Goal: Task Accomplishment & Management: Manage account settings

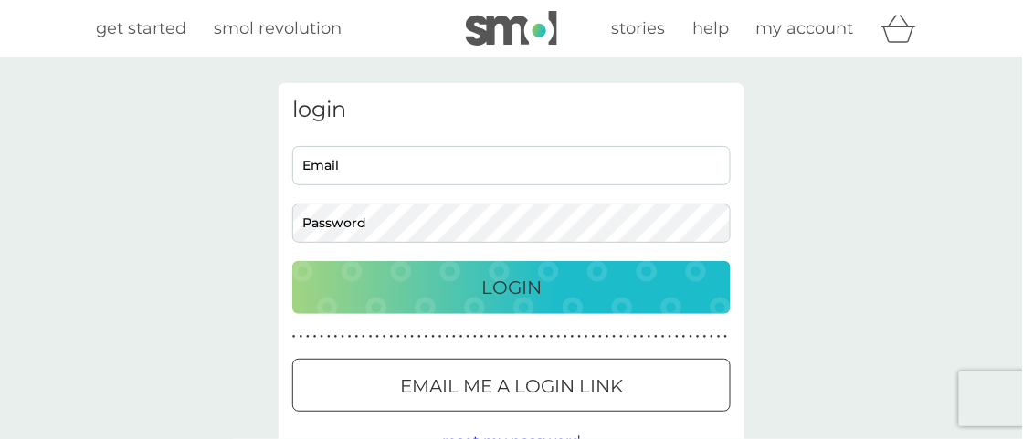
type input "[EMAIL_ADDRESS][DOMAIN_NAME]"
click at [679, 275] on div "Login" at bounding box center [511, 287] width 402 height 29
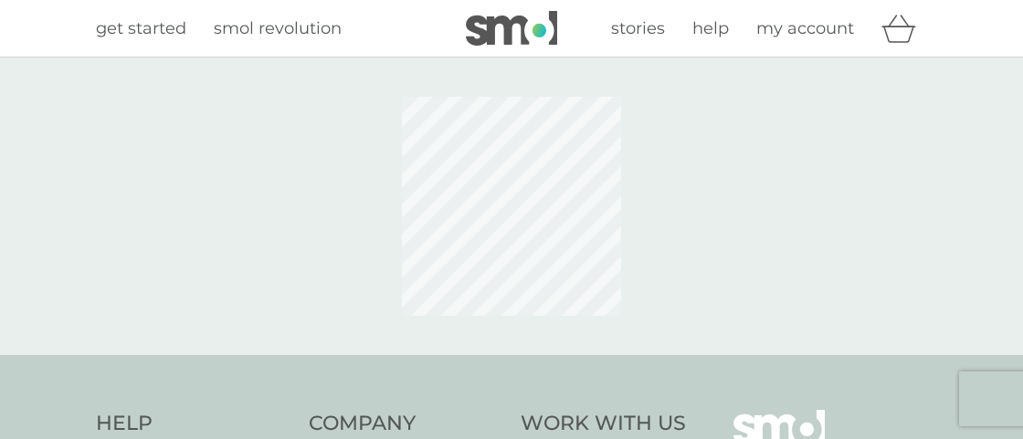
click at [679, 275] on div at bounding box center [511, 206] width 466 height 247
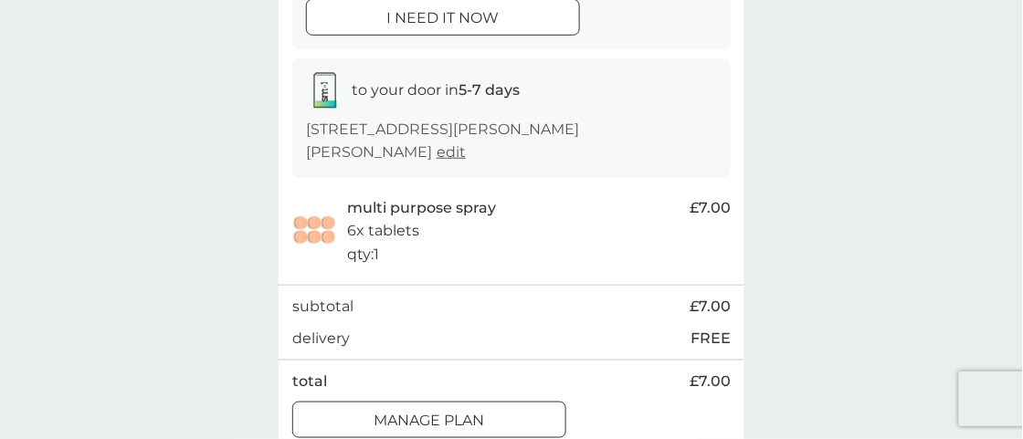
scroll to position [257, 0]
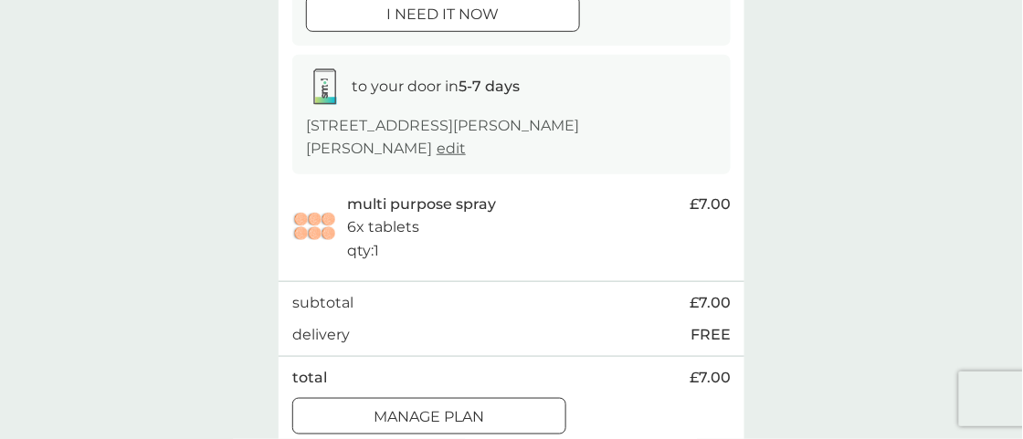
click at [540, 405] on div "Manage plan" at bounding box center [429, 417] width 272 height 24
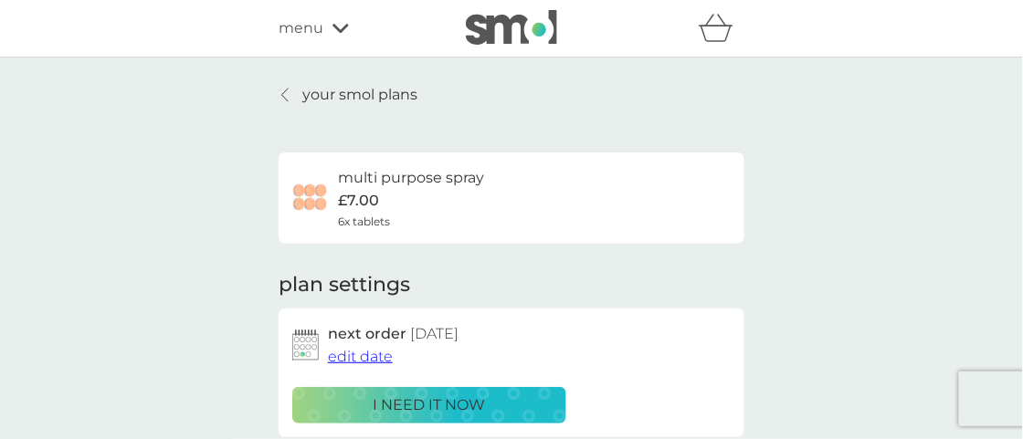
click at [378, 360] on span "edit date" at bounding box center [360, 356] width 65 height 17
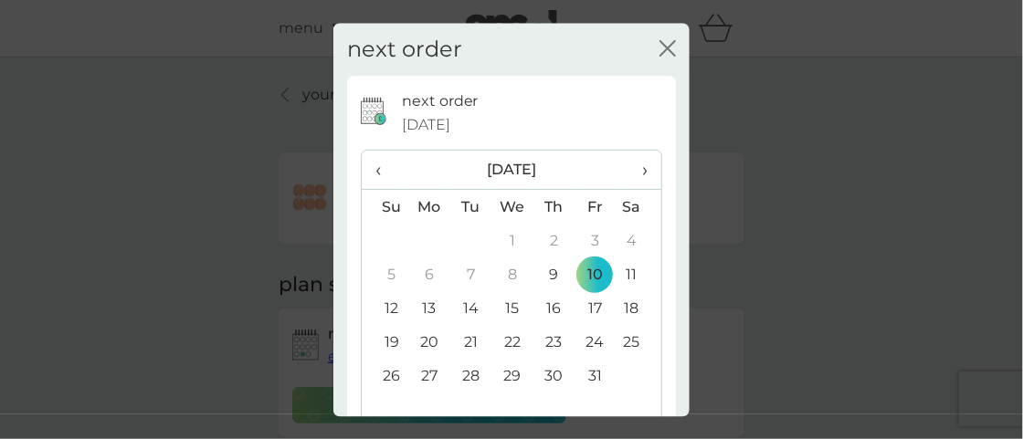
click at [629, 173] on span "›" at bounding box center [638, 171] width 18 height 38
click at [629, 175] on span "›" at bounding box center [638, 171] width 18 height 38
click at [429, 245] on td "1" at bounding box center [429, 242] width 42 height 34
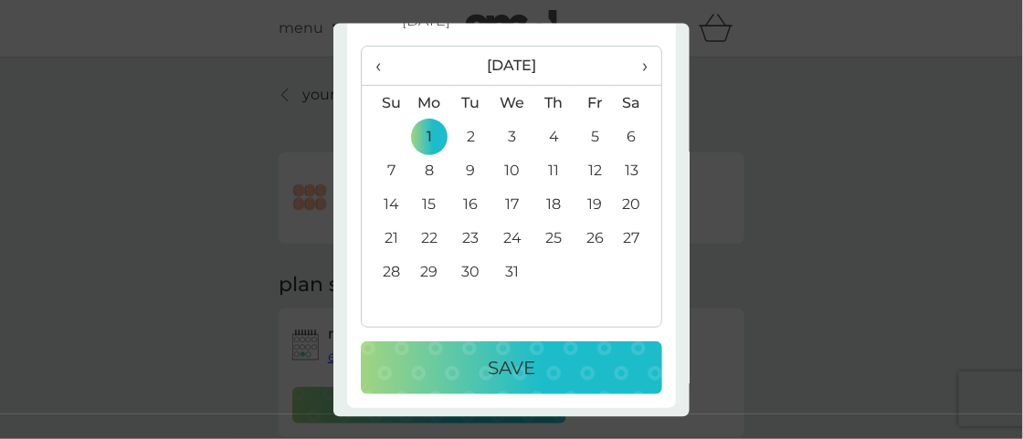
scroll to position [109, 0]
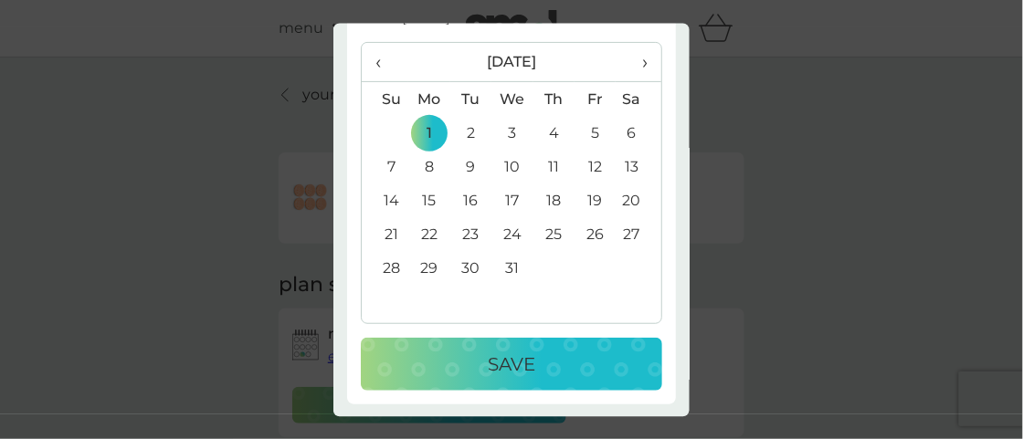
click at [596, 338] on button "Save" at bounding box center [511, 364] width 301 height 53
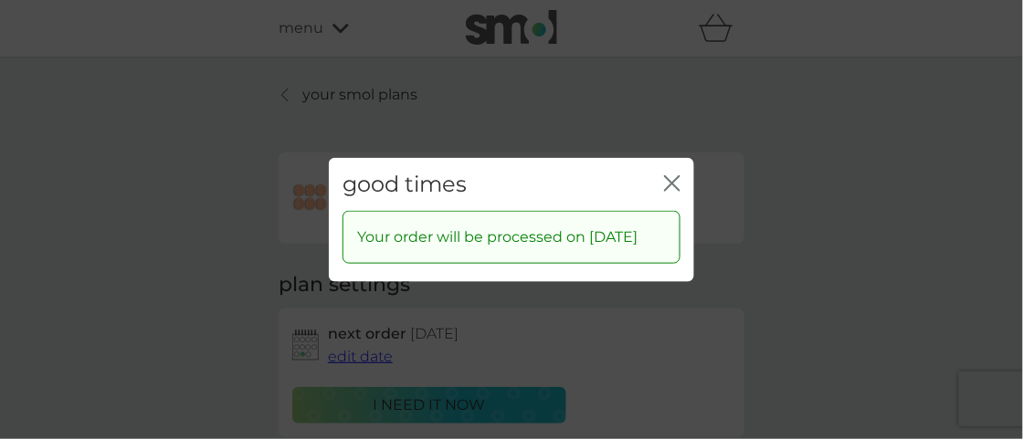
click at [674, 179] on icon "close" at bounding box center [672, 182] width 16 height 16
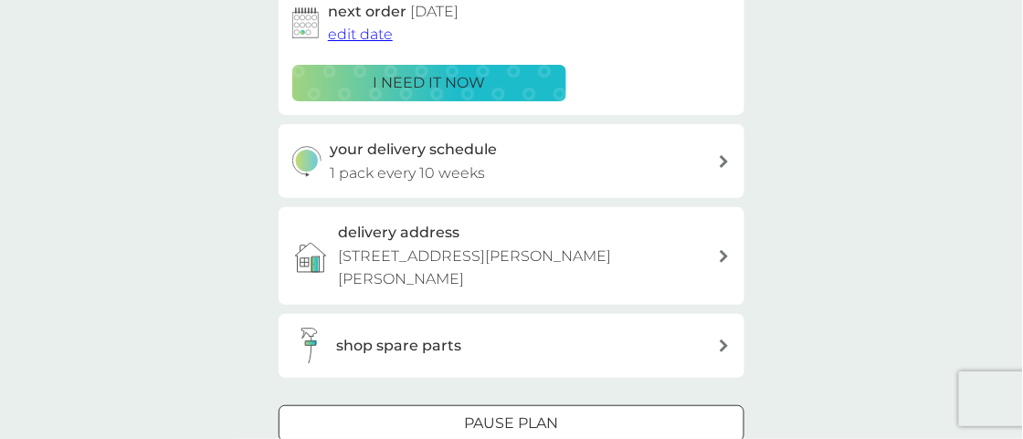
scroll to position [317, 0]
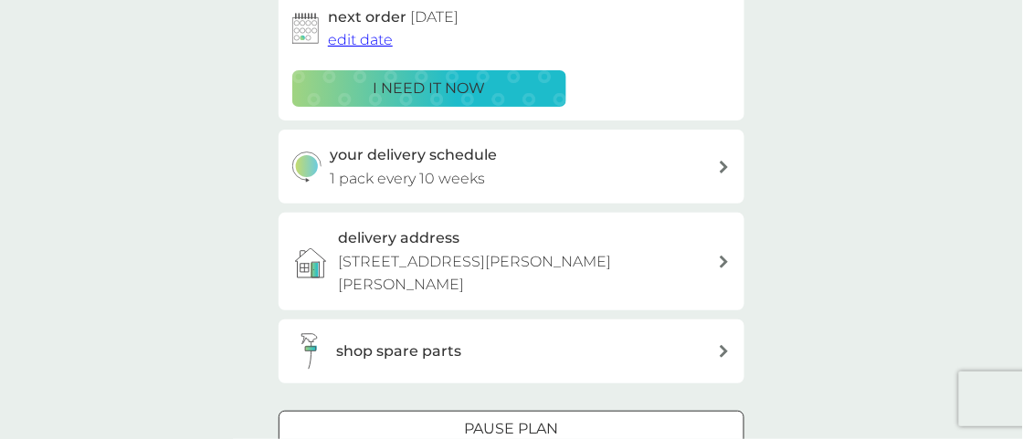
click at [673, 173] on div "your delivery schedule 1 pack every 10 weeks" at bounding box center [525, 166] width 388 height 47
select select "70"
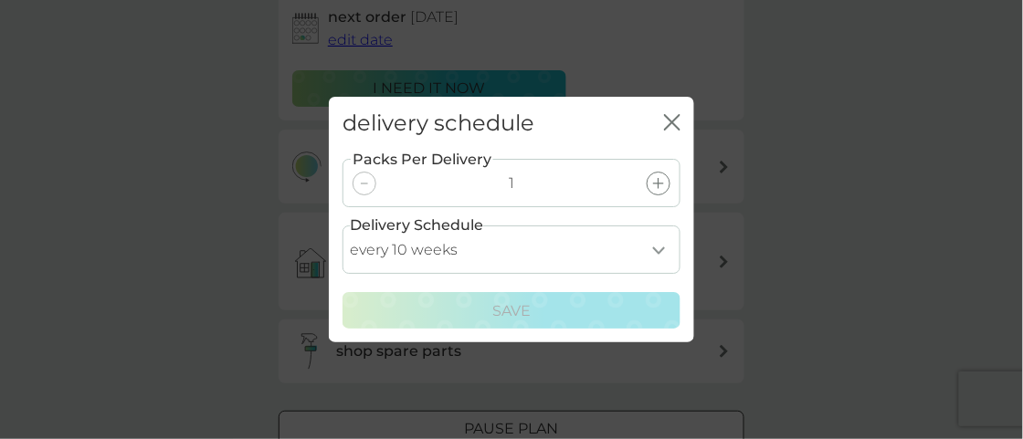
click at [683, 119] on div "delivery schedule close" at bounding box center [511, 124] width 365 height 54
click at [675, 121] on icon "close" at bounding box center [675, 122] width 7 height 15
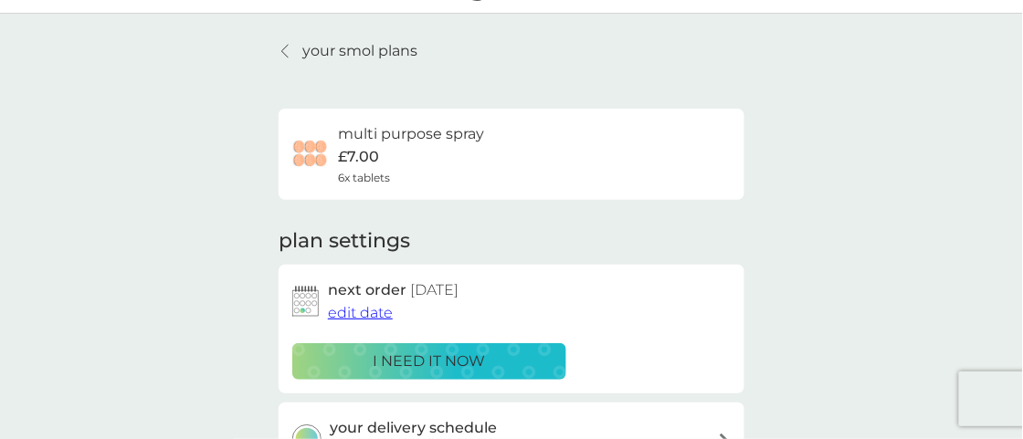
scroll to position [0, 0]
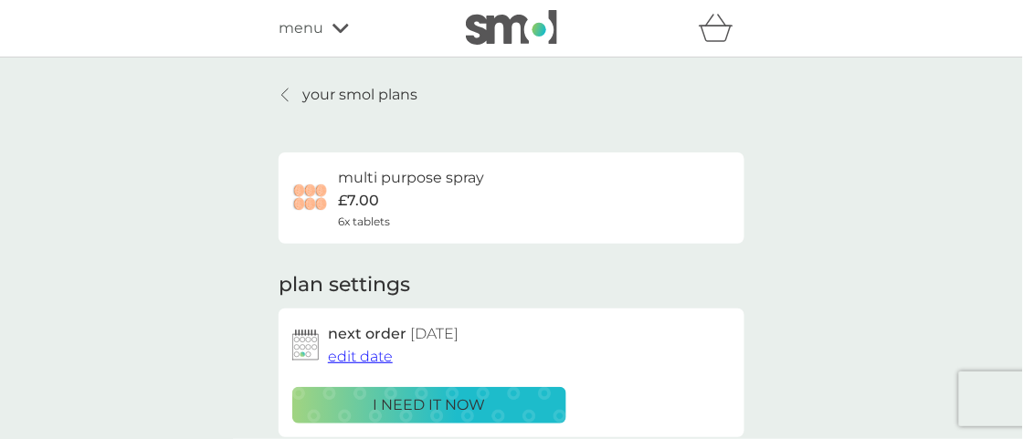
click at [323, 90] on p "your smol plans" at bounding box center [359, 95] width 115 height 24
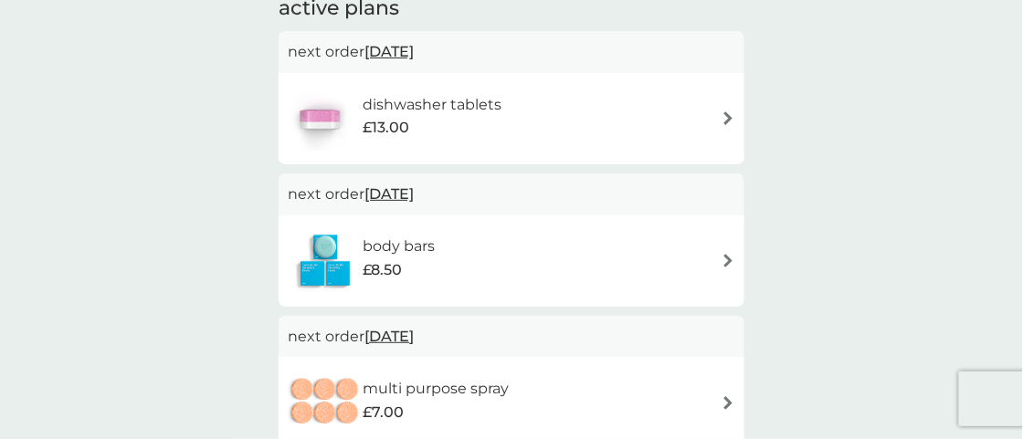
scroll to position [340, 0]
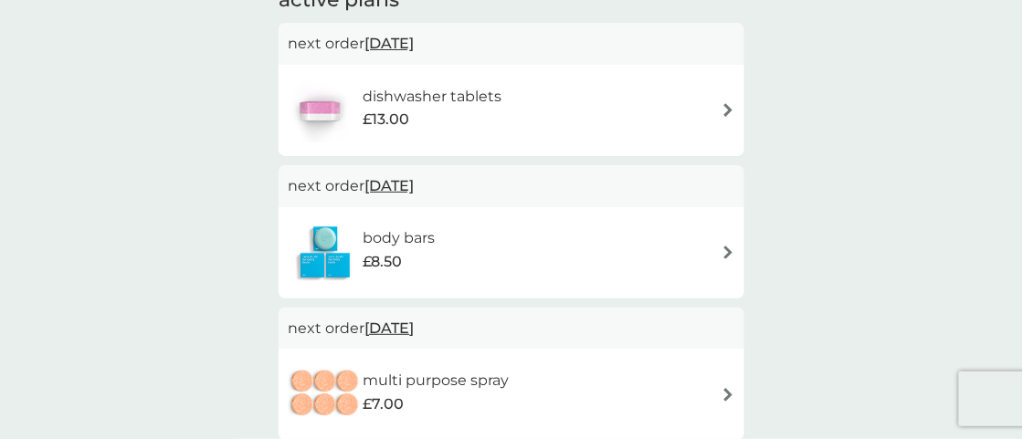
click at [735, 251] on div "body bars £8.50" at bounding box center [511, 252] width 466 height 91
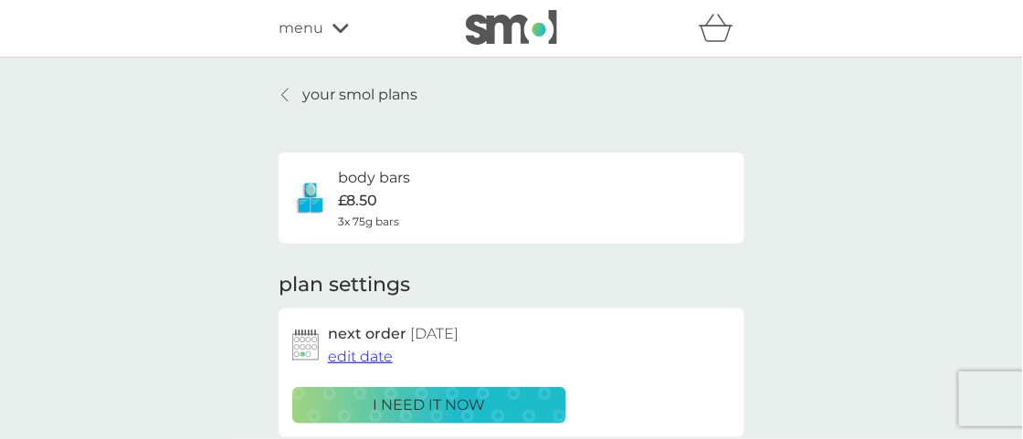
click at [383, 362] on span "edit date" at bounding box center [360, 356] width 65 height 17
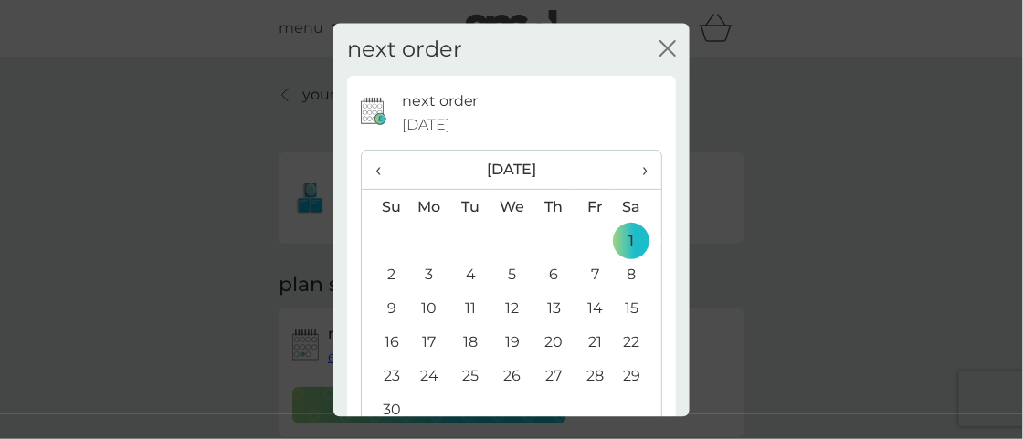
click at [632, 172] on span "›" at bounding box center [638, 171] width 18 height 38
click at [630, 173] on span "›" at bounding box center [638, 171] width 18 height 38
click at [547, 241] on td "1" at bounding box center [553, 242] width 41 height 34
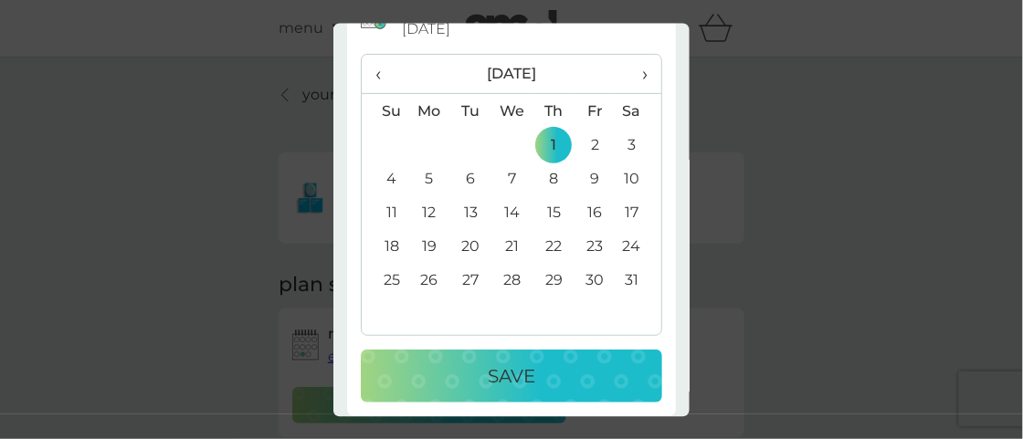
scroll to position [109, 0]
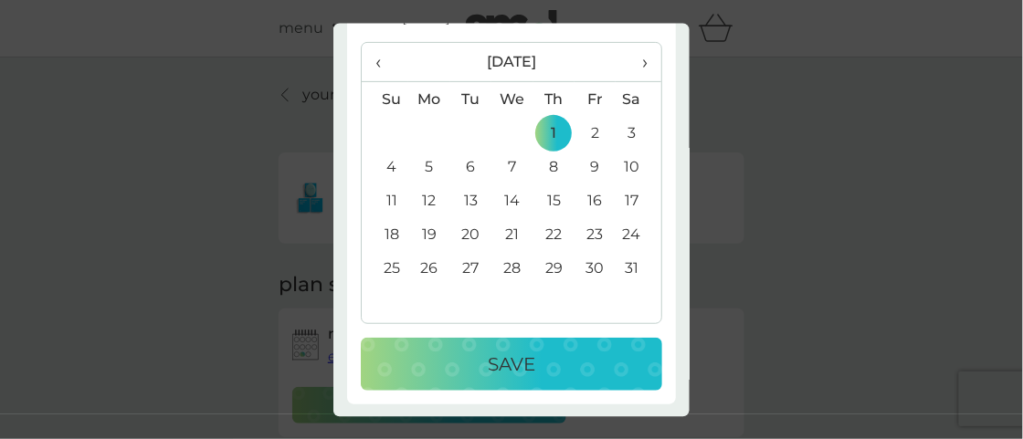
click at [537, 381] on button "Save" at bounding box center [511, 364] width 301 height 53
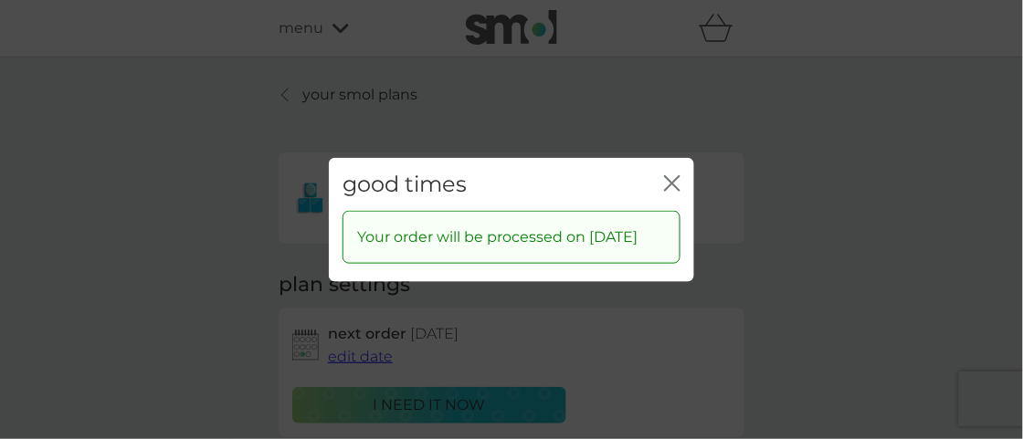
click at [677, 183] on icon "close" at bounding box center [672, 182] width 16 height 16
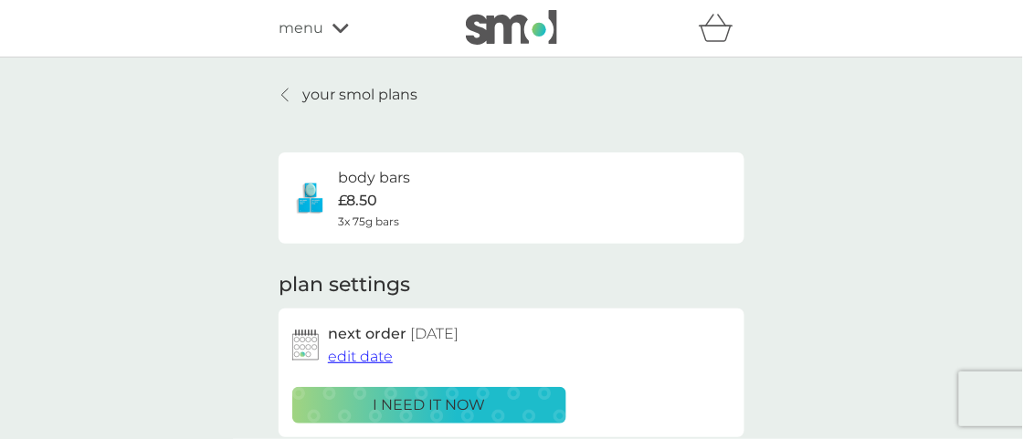
click at [324, 99] on p "your smol plans" at bounding box center [359, 95] width 115 height 24
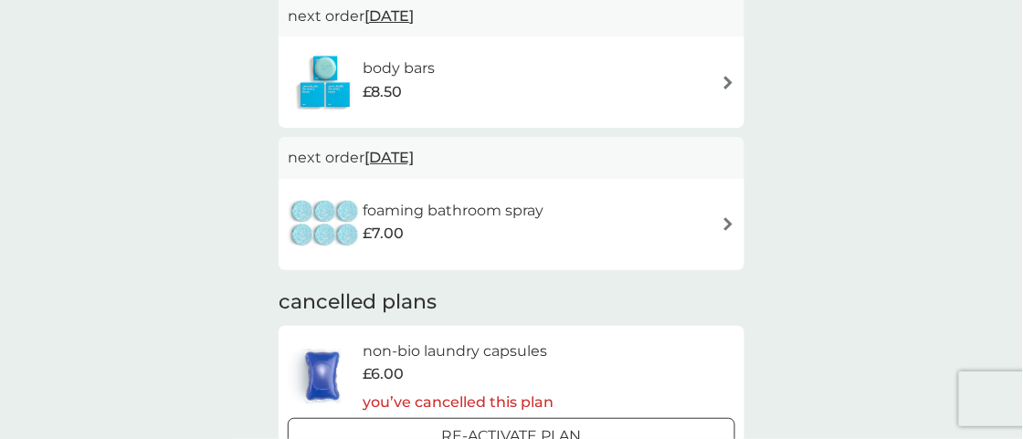
scroll to position [657, 0]
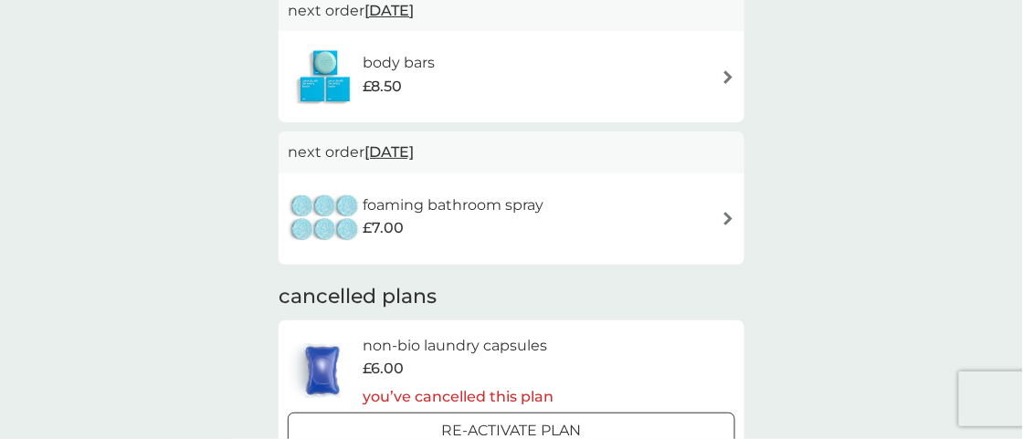
click at [724, 221] on img at bounding box center [728, 219] width 14 height 14
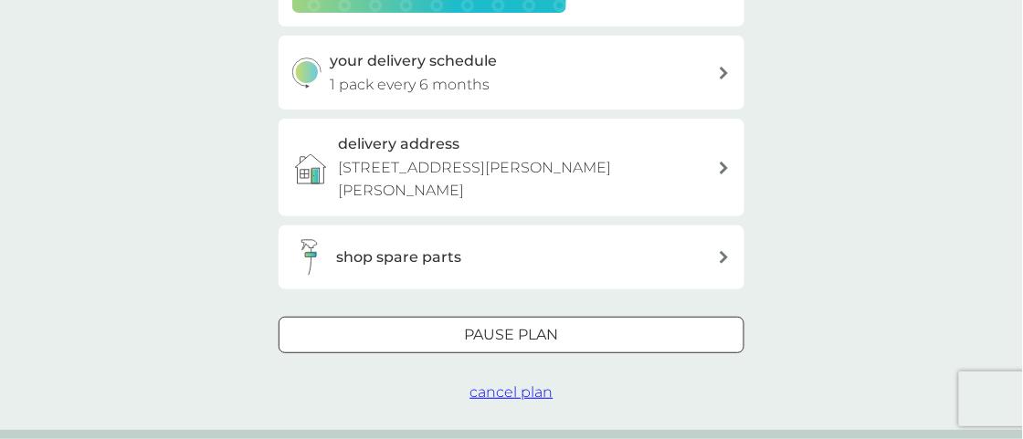
scroll to position [428, 0]
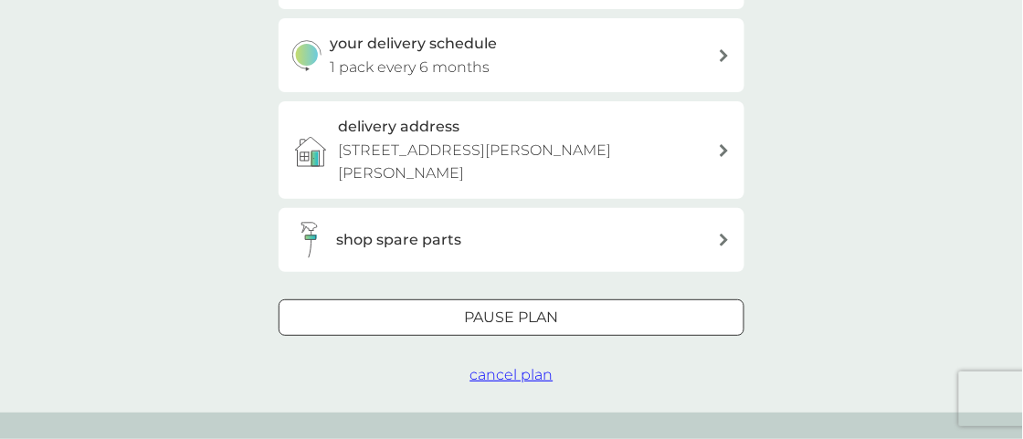
click at [531, 366] on span "cancel plan" at bounding box center [511, 374] width 83 height 17
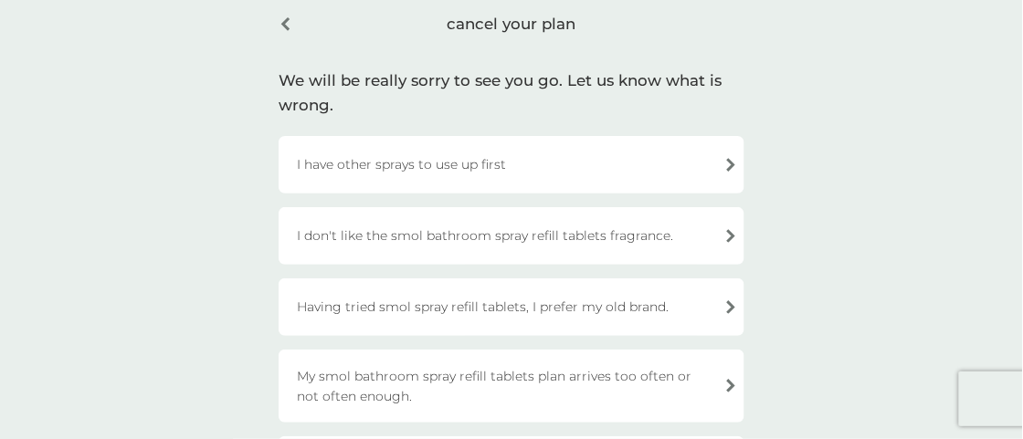
scroll to position [82, 0]
click at [726, 157] on div "I have other sprays to use up first" at bounding box center [511, 163] width 466 height 58
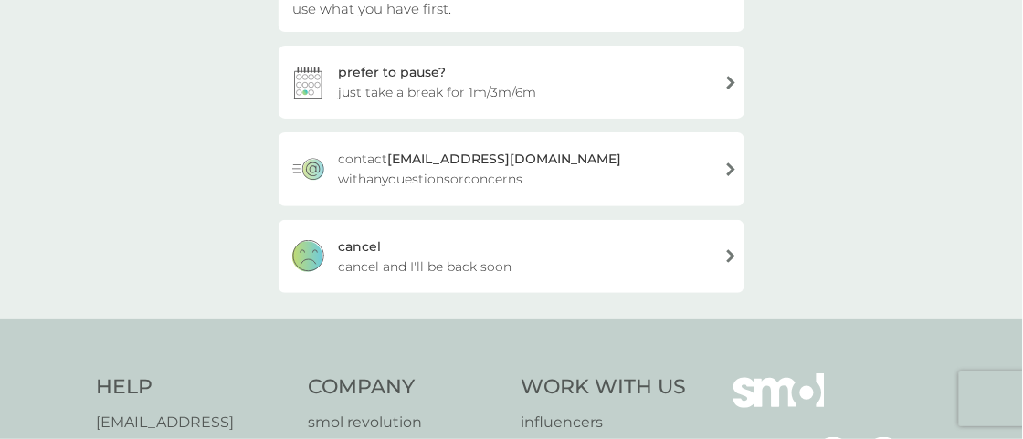
scroll to position [257, 0]
click at [714, 259] on div "cancel cancel and I'll be back soon" at bounding box center [511, 255] width 466 height 73
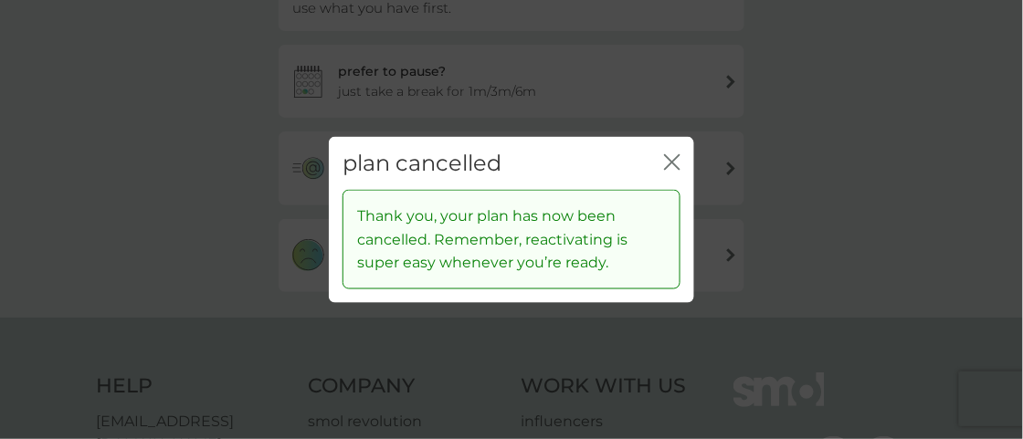
click at [668, 163] on icon "close" at bounding box center [672, 161] width 16 height 16
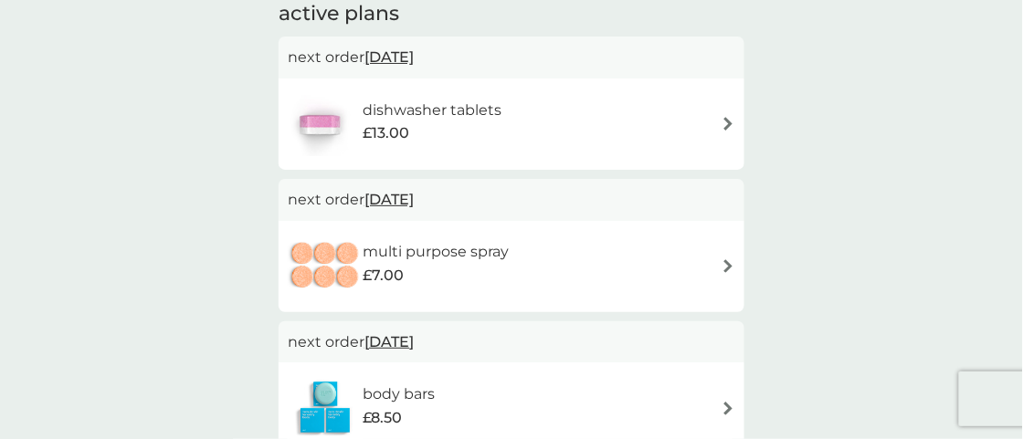
scroll to position [331, 0]
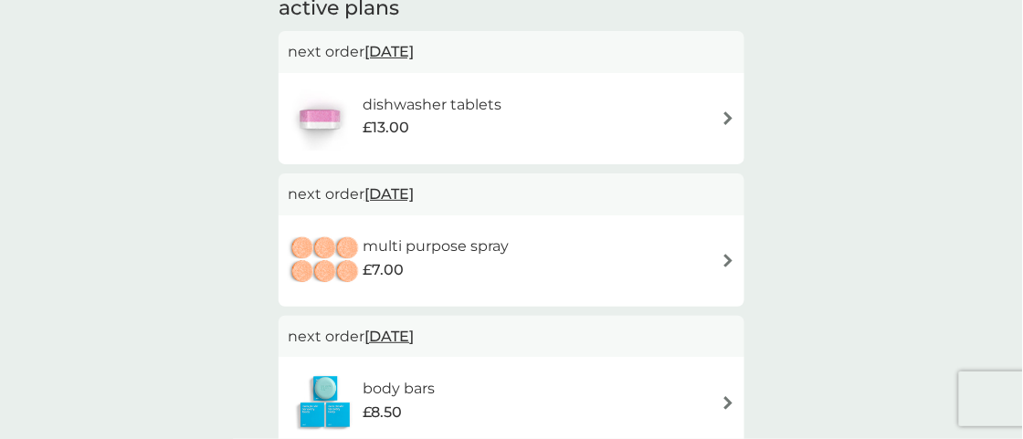
click at [724, 112] on img at bounding box center [728, 118] width 14 height 14
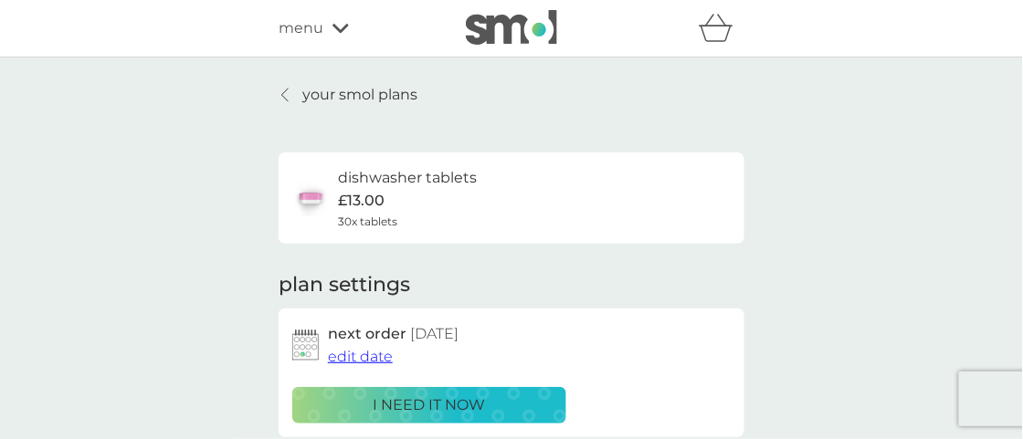
click at [379, 354] on span "edit date" at bounding box center [360, 356] width 65 height 17
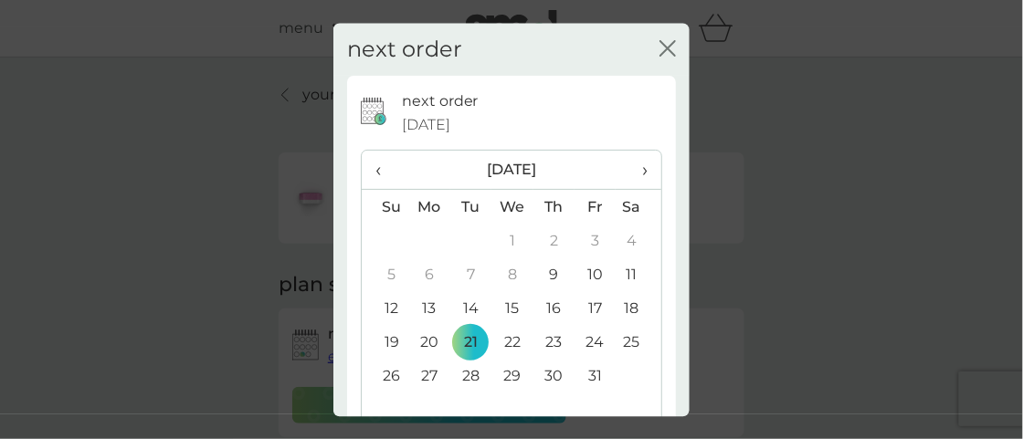
click at [629, 175] on span "›" at bounding box center [638, 171] width 18 height 38
click at [630, 171] on span "›" at bounding box center [638, 171] width 18 height 38
click at [423, 244] on td "1" at bounding box center [429, 242] width 42 height 34
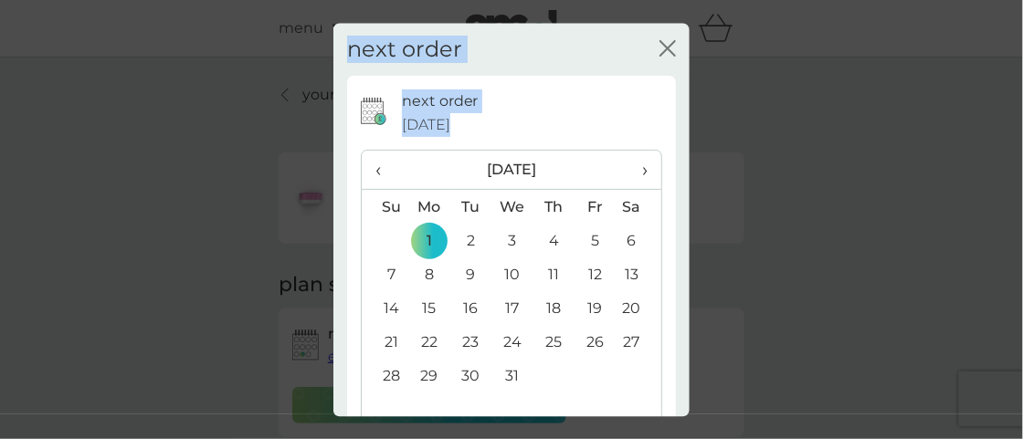
drag, startPoint x: 689, startPoint y: 242, endPoint x: 674, endPoint y: 370, distance: 128.8
click at [674, 370] on div "next order close next order 21 Oct 2025 ‹ December 2025 › Su Mo Tu We Th Fr Sa …" at bounding box center [511, 219] width 1023 height 439
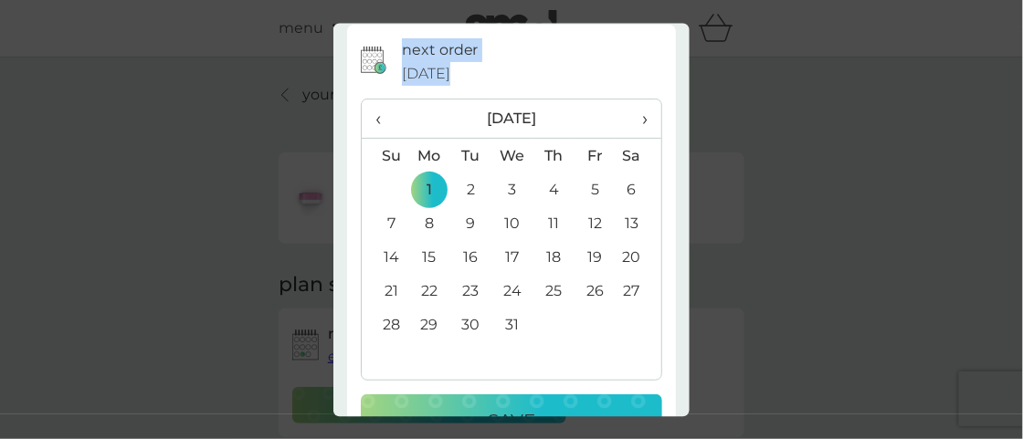
click at [635, 371] on table "‹ December 2025 › Su Mo Tu We Th Fr Sa 30 1 2 3 4 5 6 7 8 9 10 11 12 13 14 15 1…" at bounding box center [511, 238] width 299 height 276
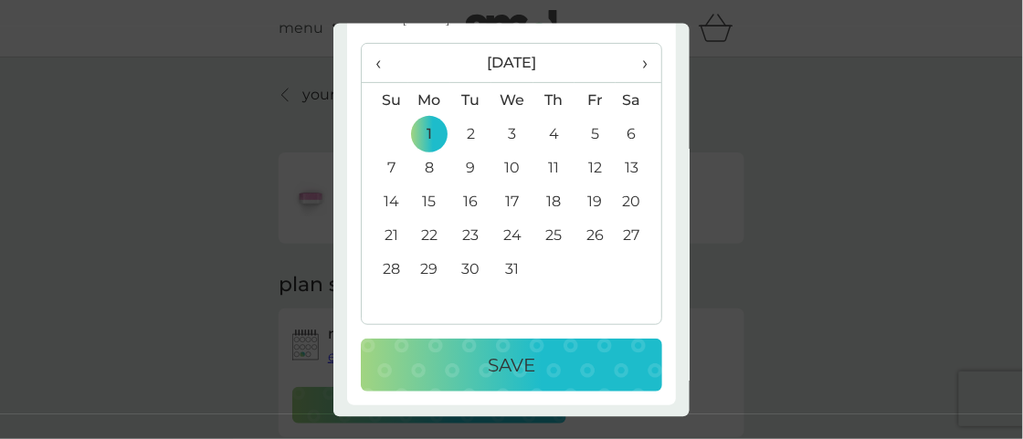
click at [583, 360] on div "Save" at bounding box center [511, 365] width 265 height 29
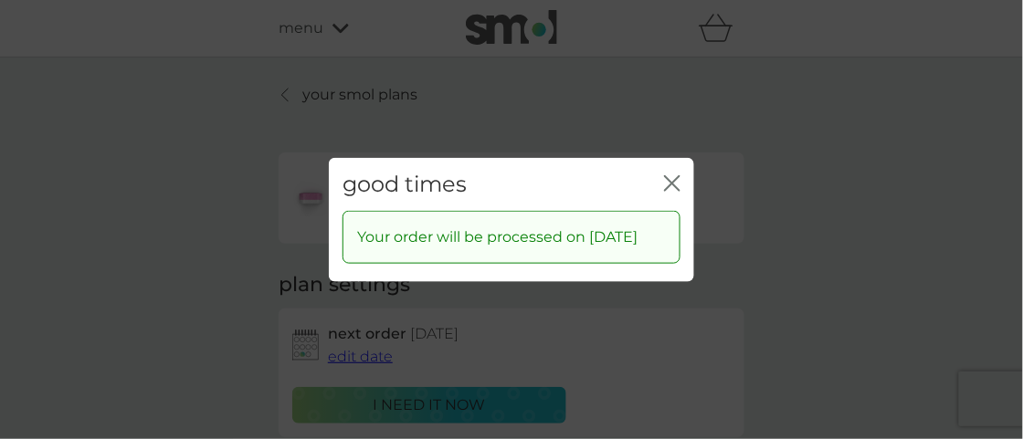
click at [675, 184] on icon "close" at bounding box center [675, 182] width 7 height 15
